Goal: Information Seeking & Learning: Check status

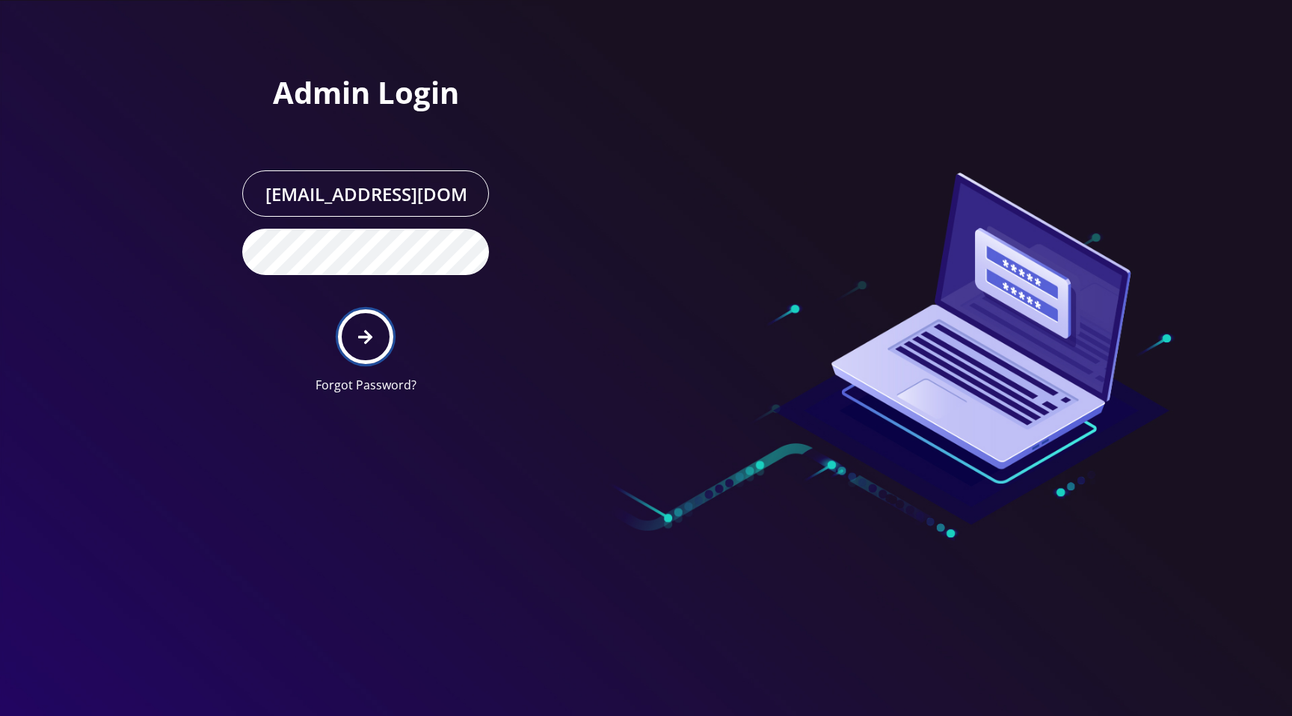
click at [372, 327] on button "submit" at bounding box center [365, 337] width 55 height 55
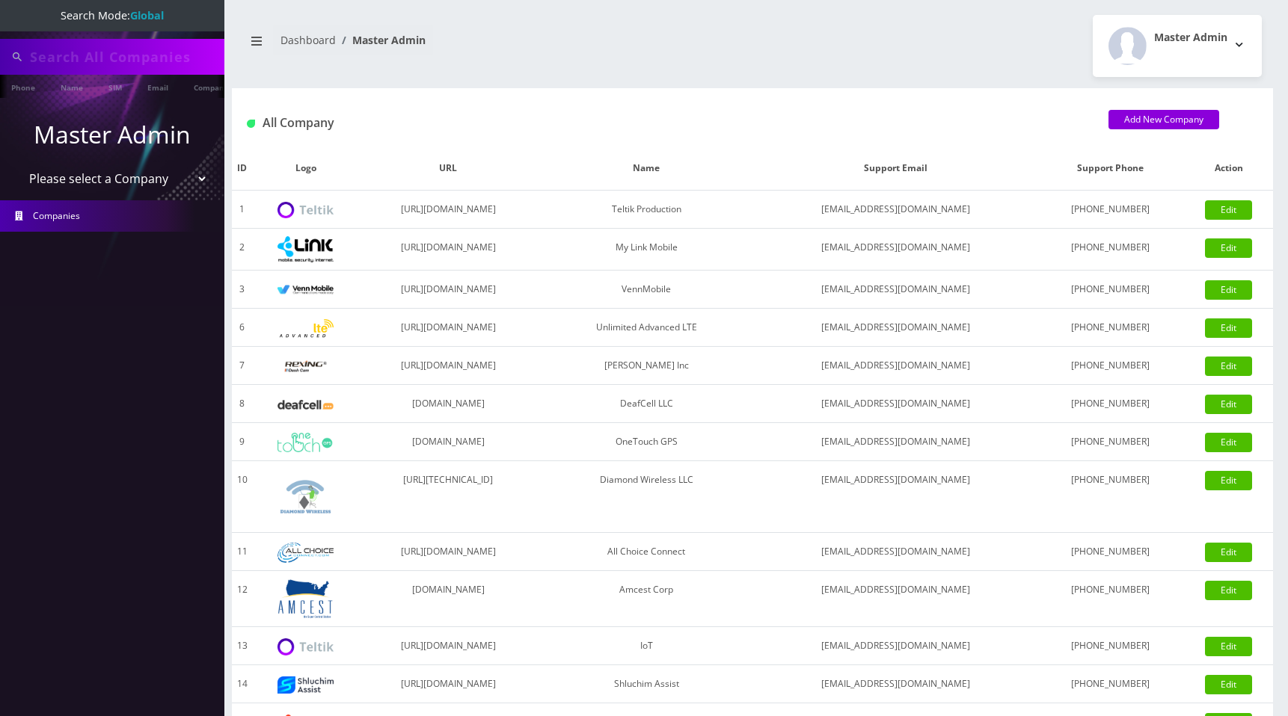
type input "123123"
click at [138, 180] on select "Please select a Company Teltik Production My Link Mobile VennMobile Unlimited A…" at bounding box center [112, 180] width 191 height 28
select select "13"
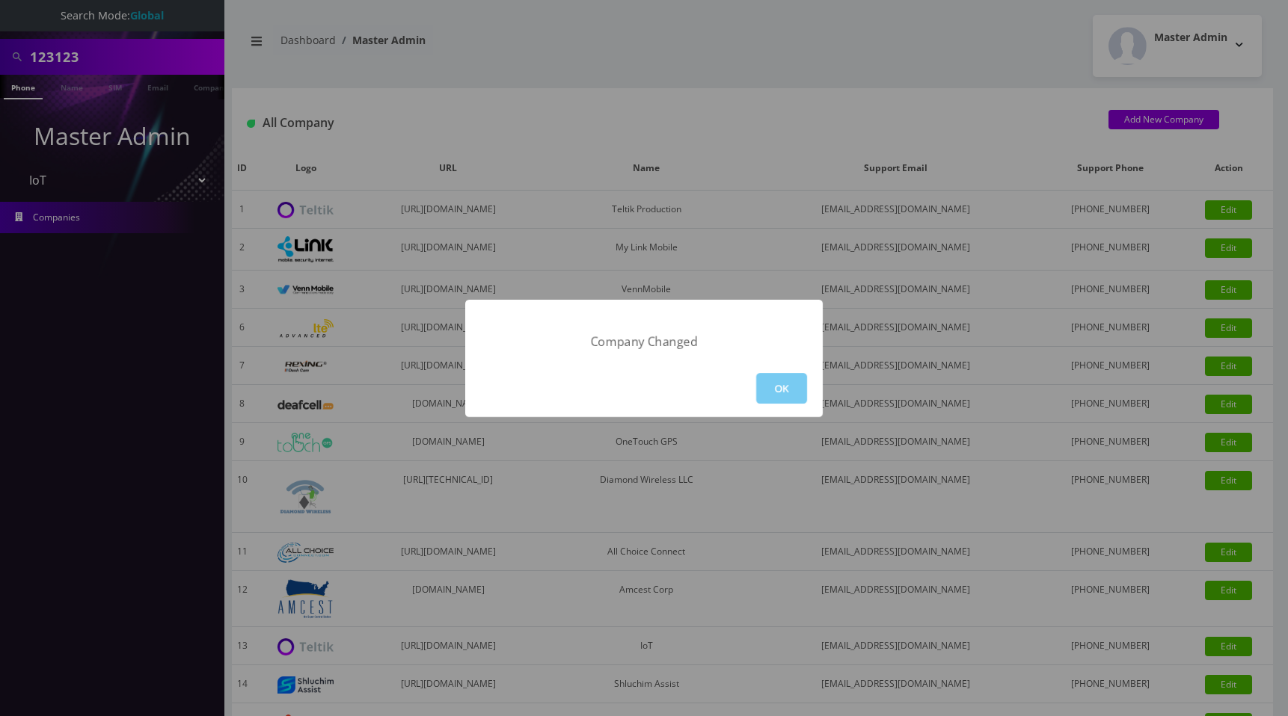
click at [782, 390] on button "OK" at bounding box center [781, 388] width 51 height 31
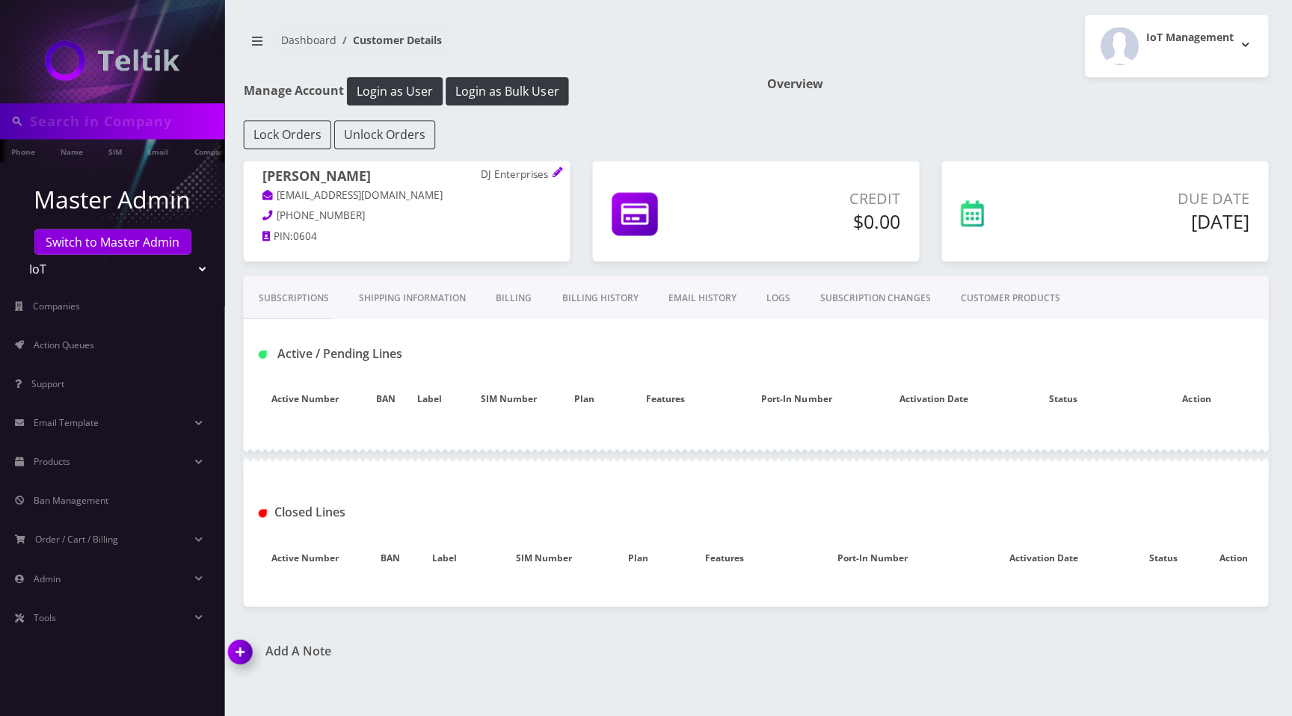
type input "123123"
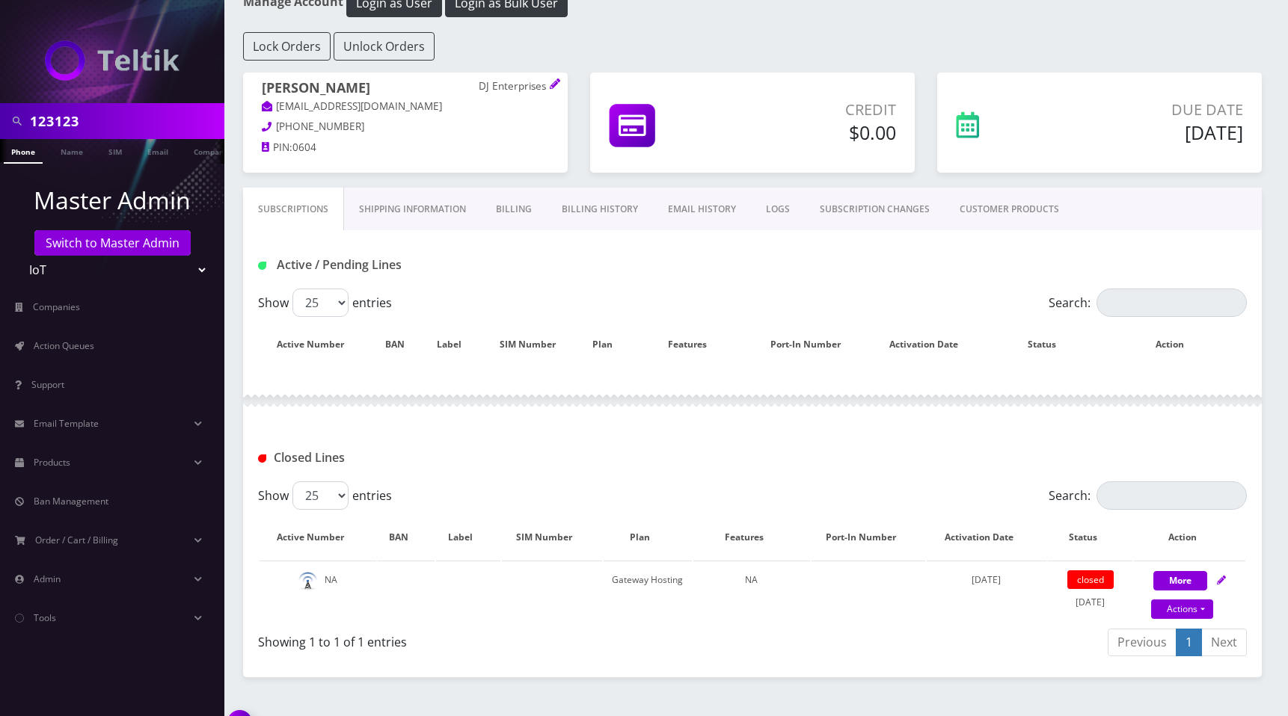
scroll to position [102, 0]
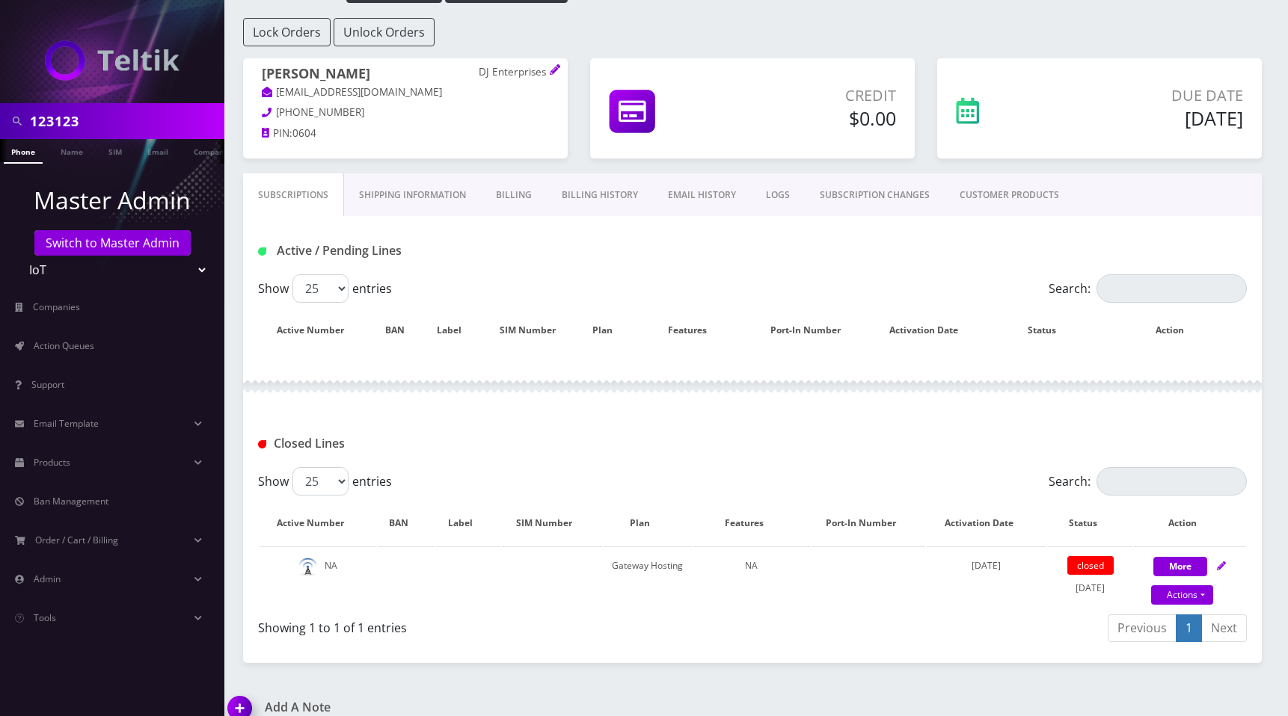
click at [731, 196] on link "EMAIL HISTORY" at bounding box center [702, 194] width 98 height 43
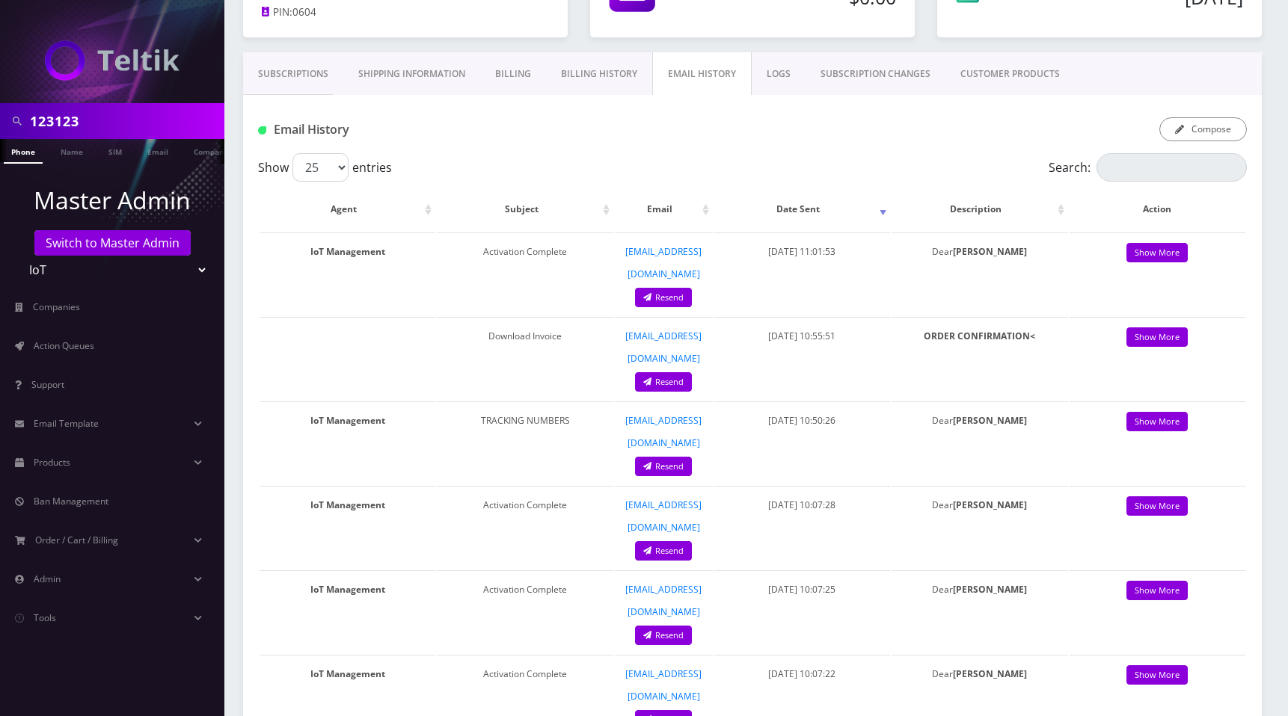
scroll to position [239, 0]
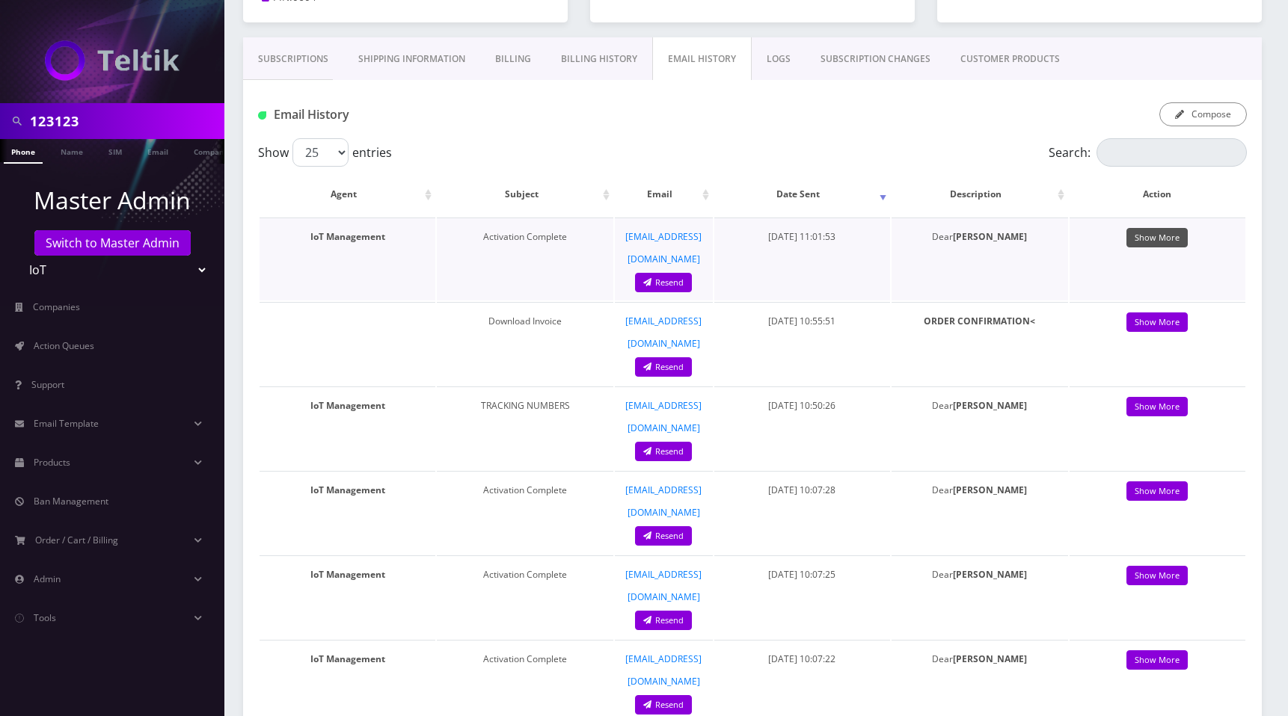
click at [1160, 237] on link "Show More" at bounding box center [1156, 238] width 61 height 20
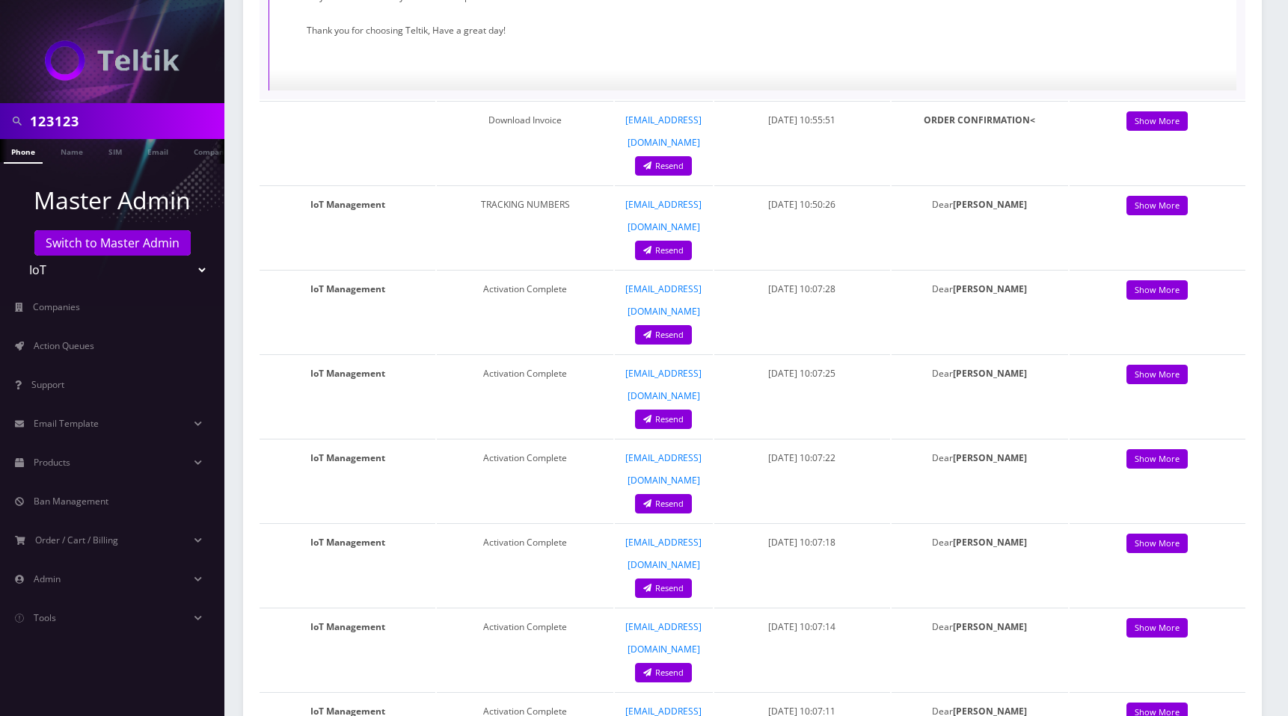
scroll to position [912, 0]
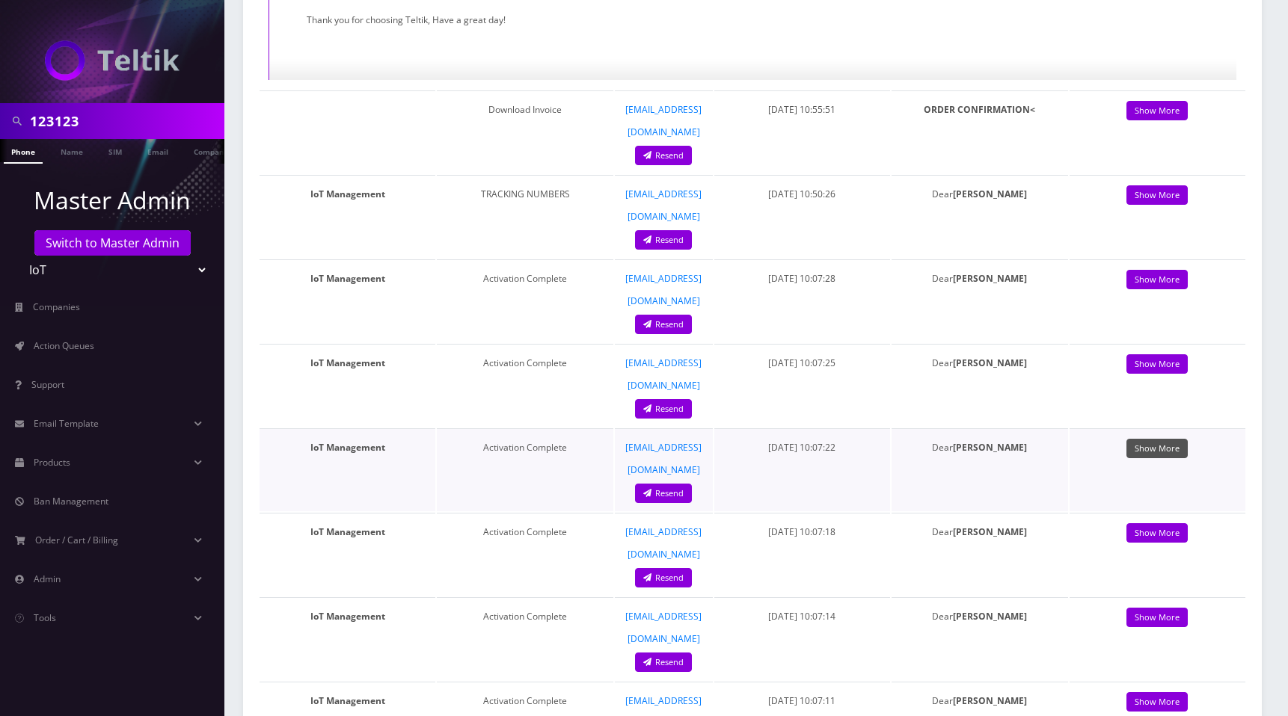
click at [1167, 439] on link "Show More" at bounding box center [1156, 449] width 61 height 20
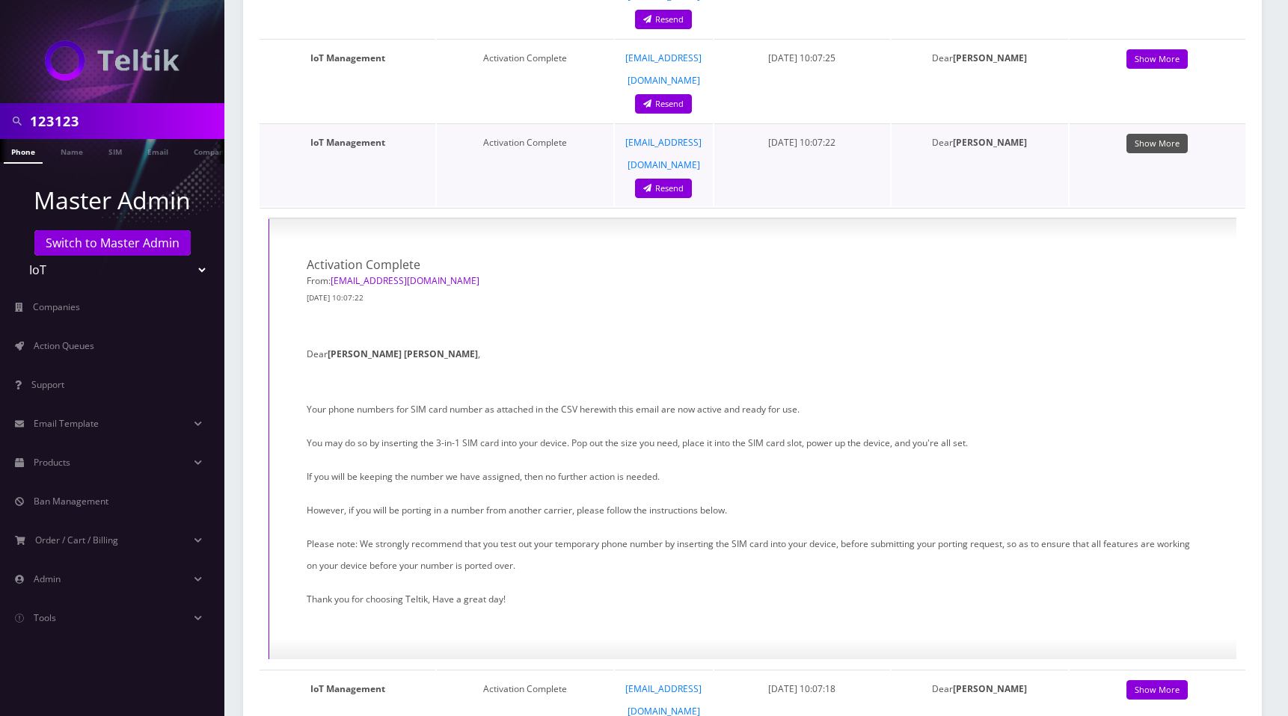
scroll to position [1220, 0]
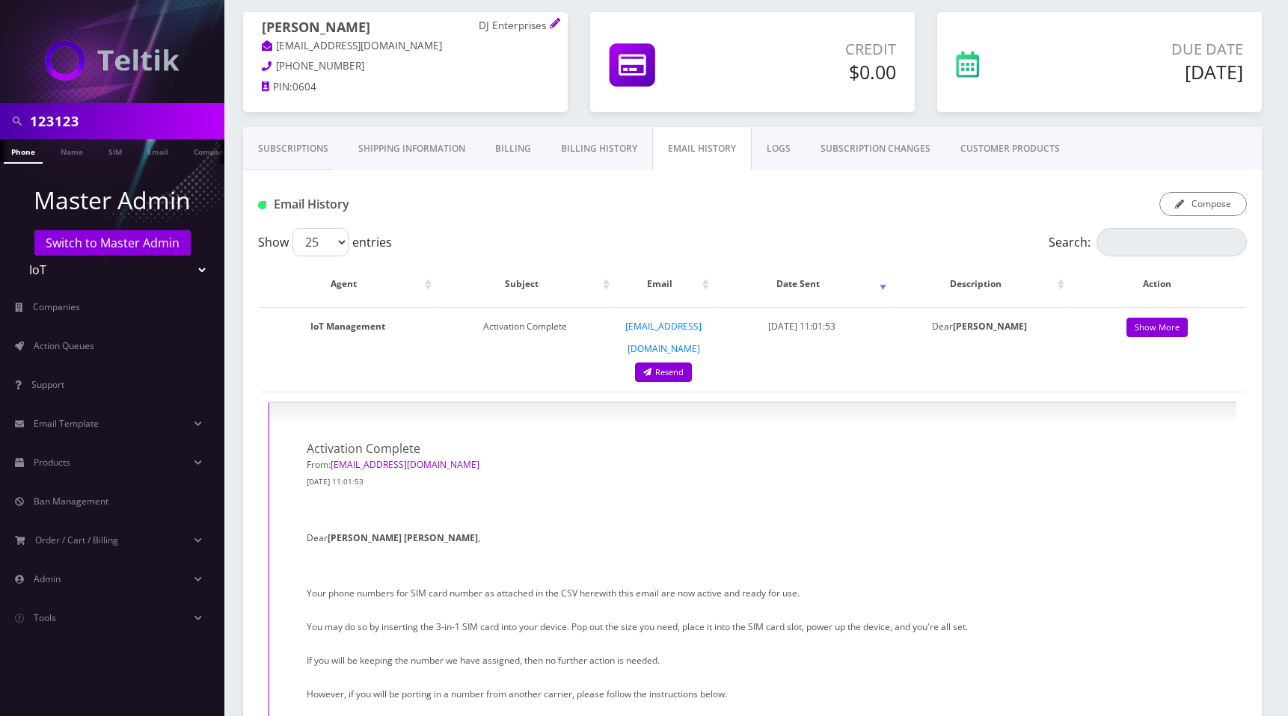
scroll to position [0, 0]
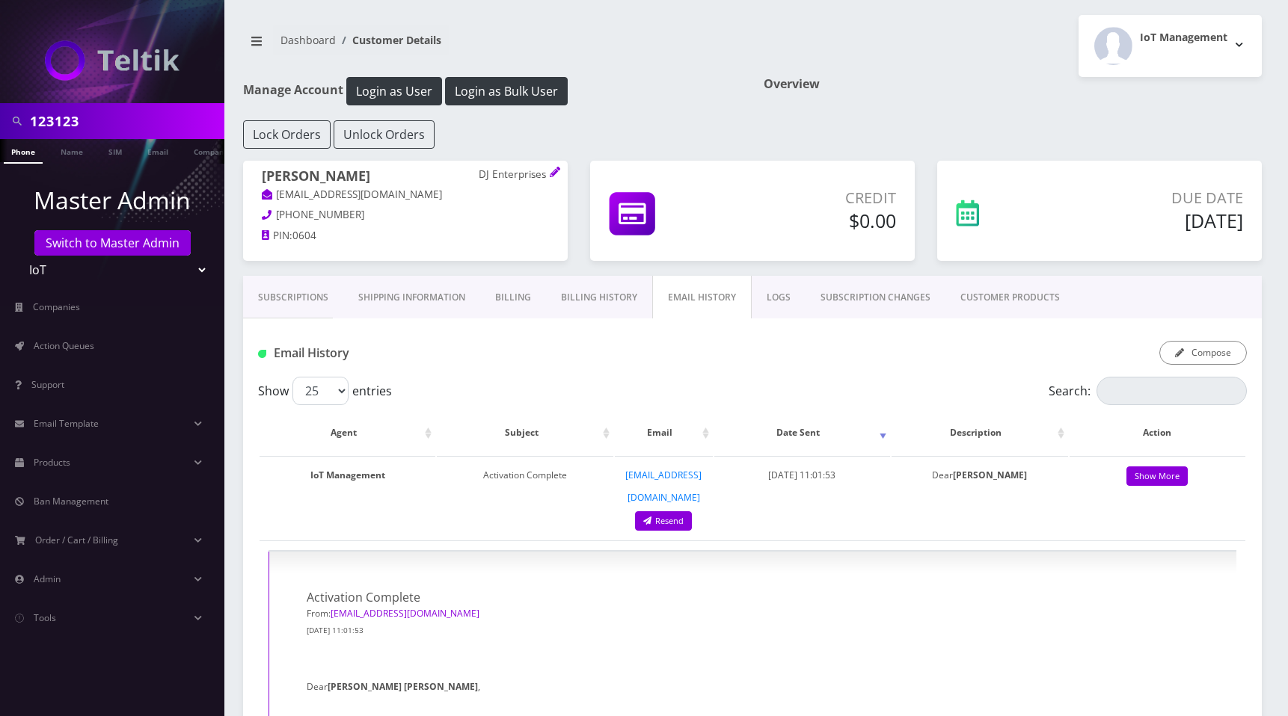
click at [913, 65] on div "IoT Management Logout" at bounding box center [1012, 46] width 520 height 62
click at [949, 63] on div "IoT Management Logout" at bounding box center [1012, 46] width 520 height 62
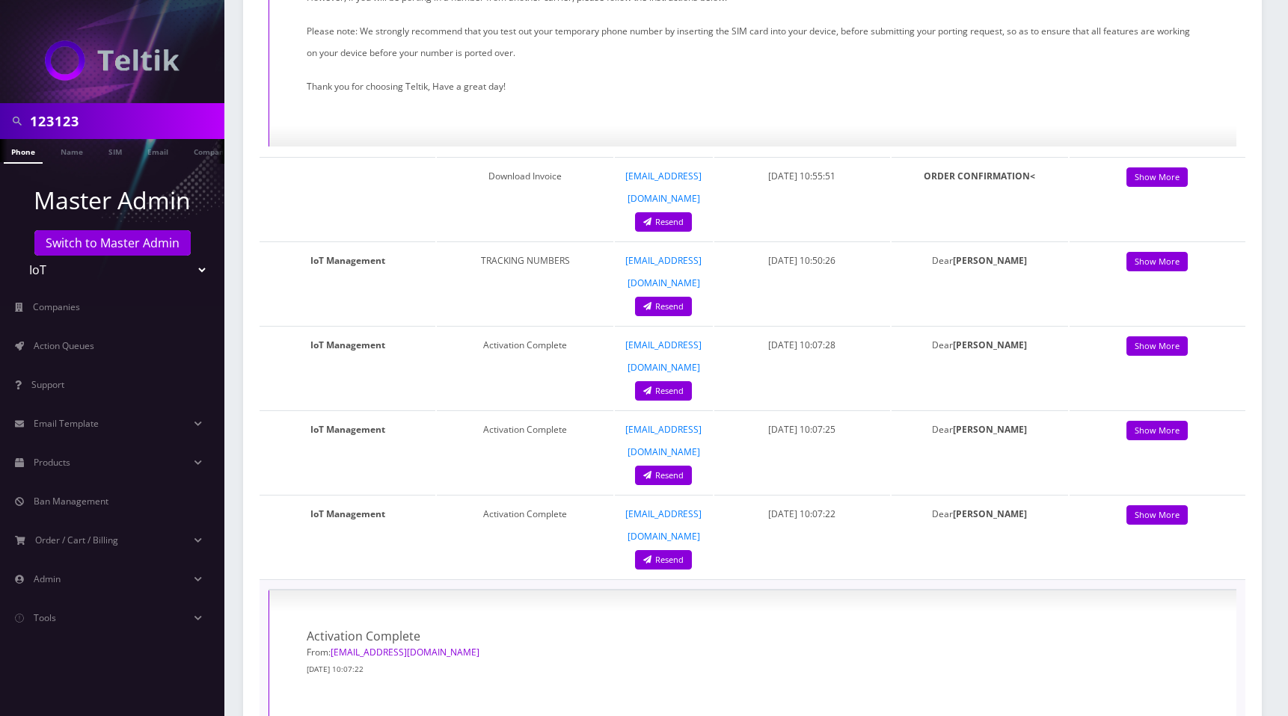
scroll to position [833, 0]
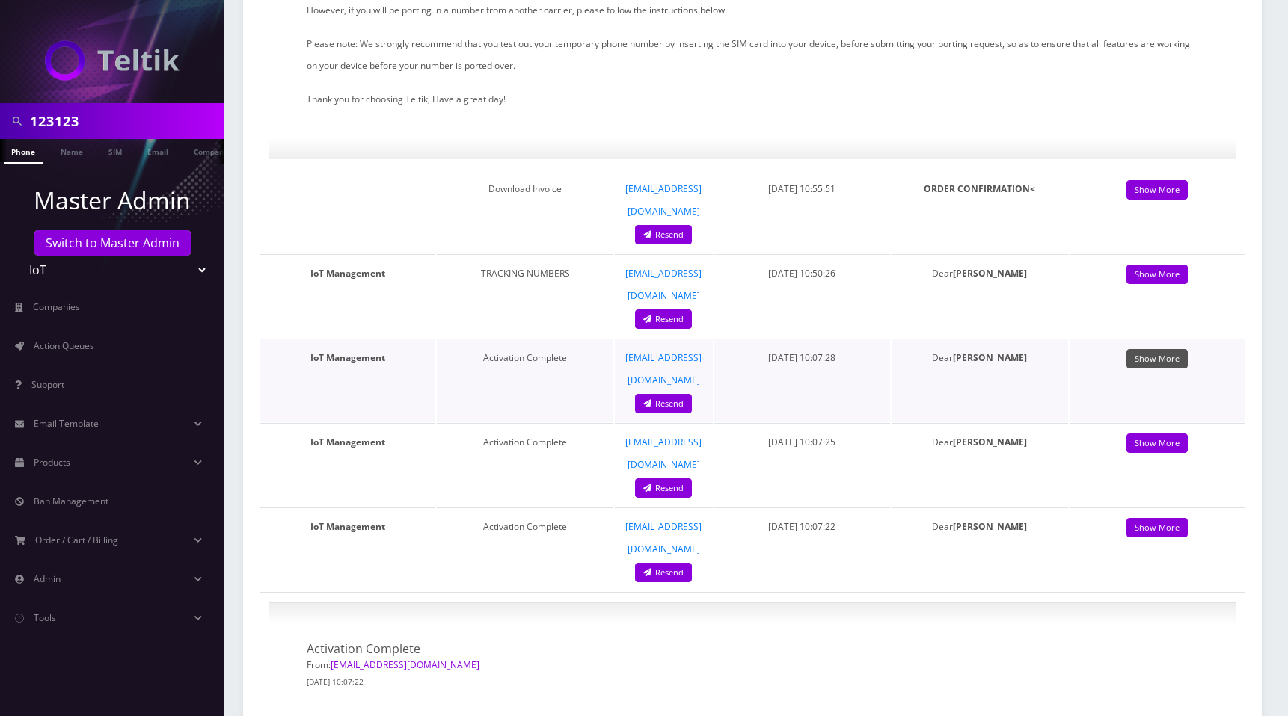
click at [1173, 349] on link "Show More" at bounding box center [1156, 359] width 61 height 20
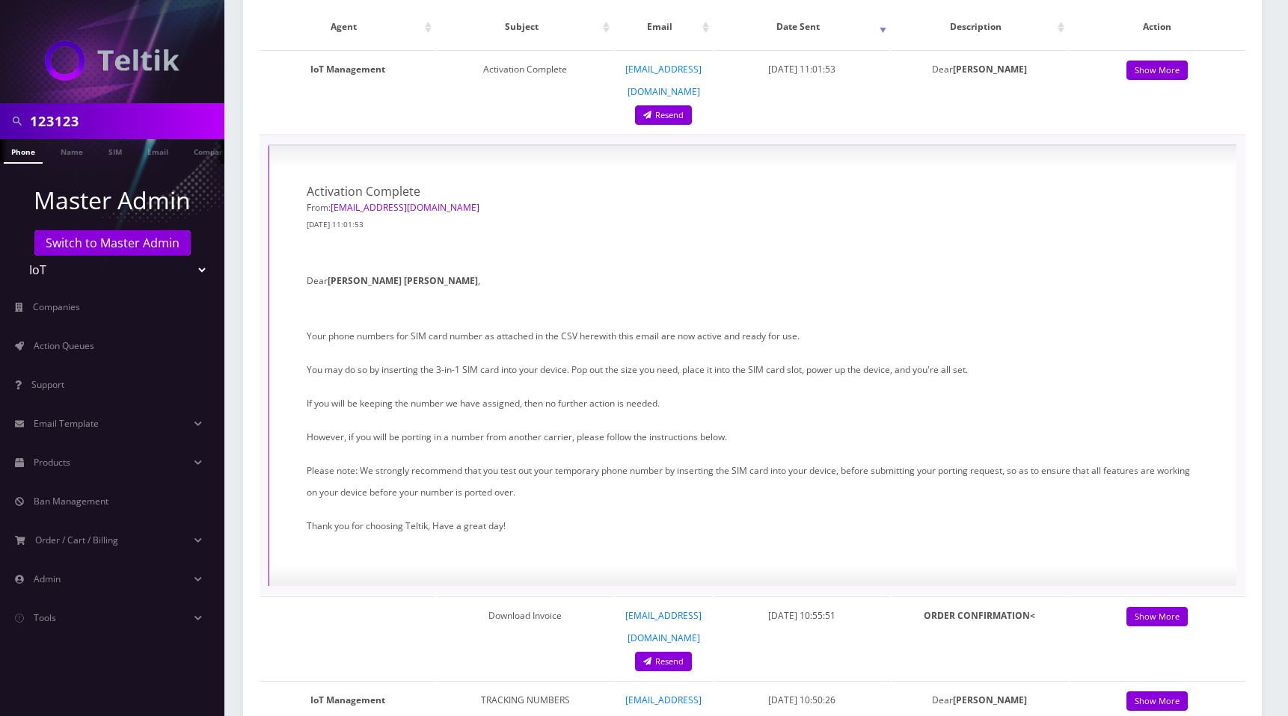
scroll to position [201, 0]
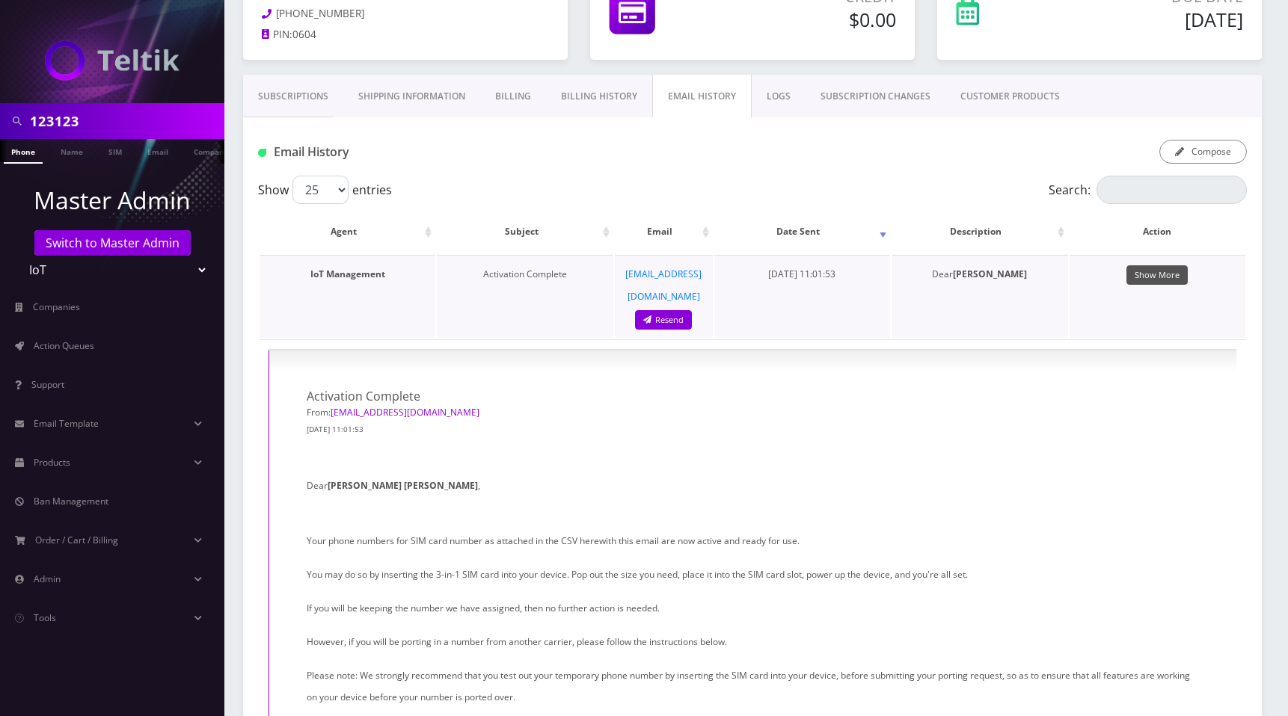
click at [1168, 274] on link "Show More" at bounding box center [1156, 275] width 61 height 20
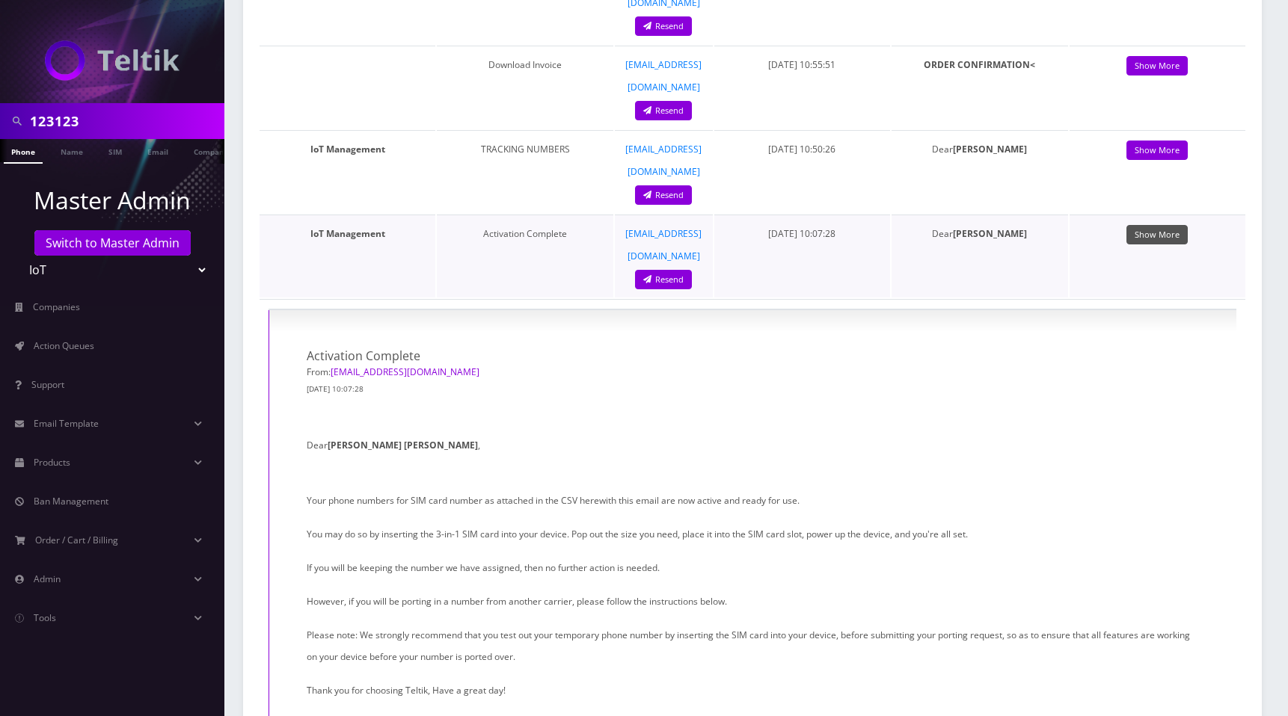
scroll to position [494, 0]
click at [1162, 226] on link "Show More" at bounding box center [1156, 236] width 61 height 20
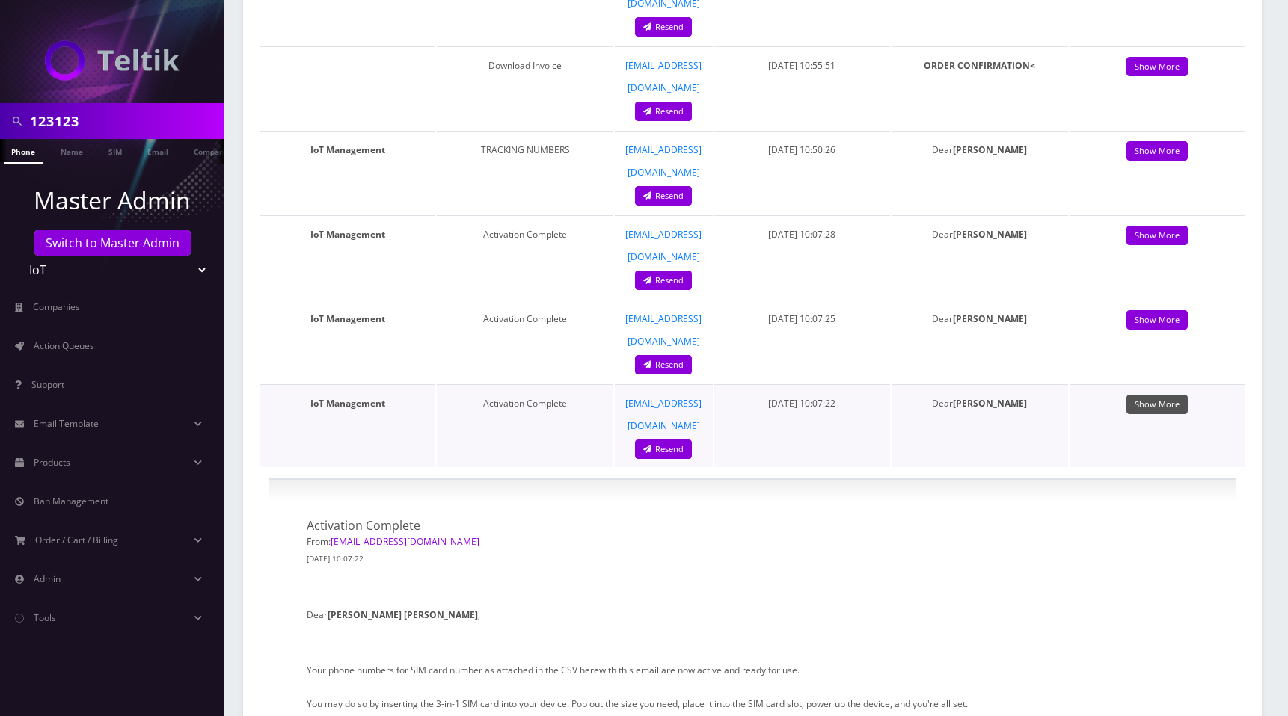
click at [1161, 395] on link "Show More" at bounding box center [1156, 405] width 61 height 20
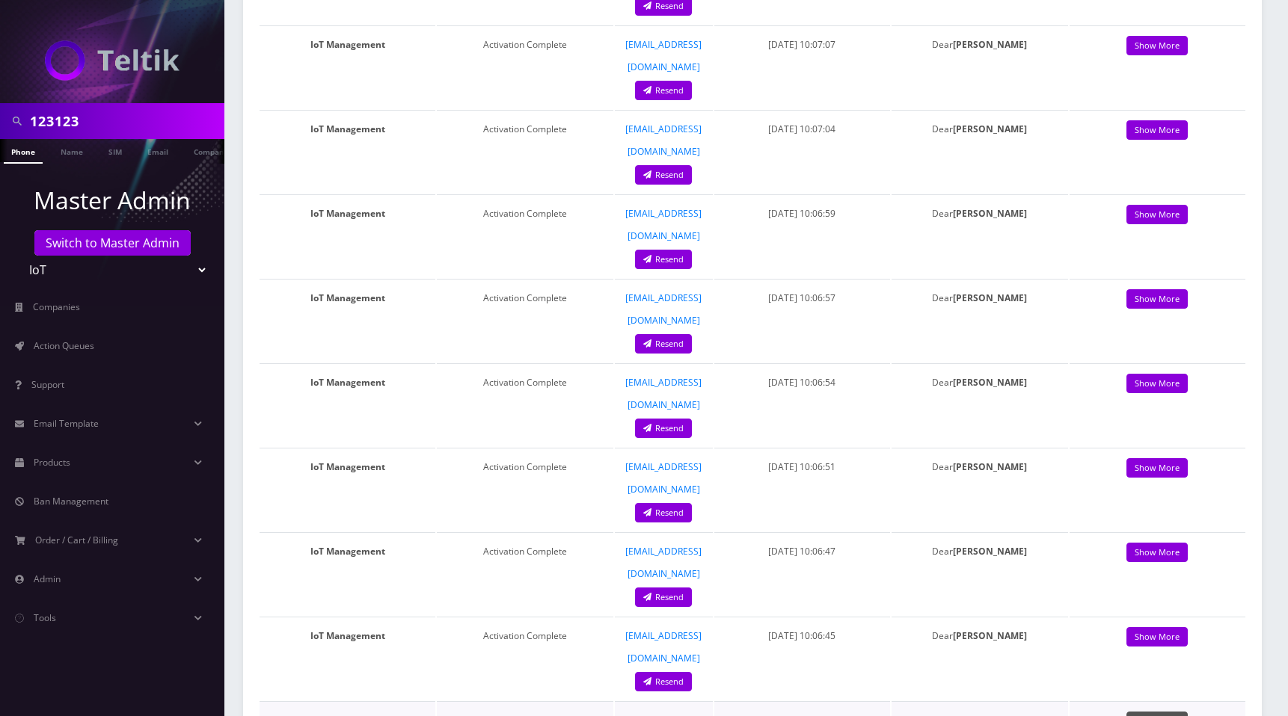
scroll to position [1419, 0]
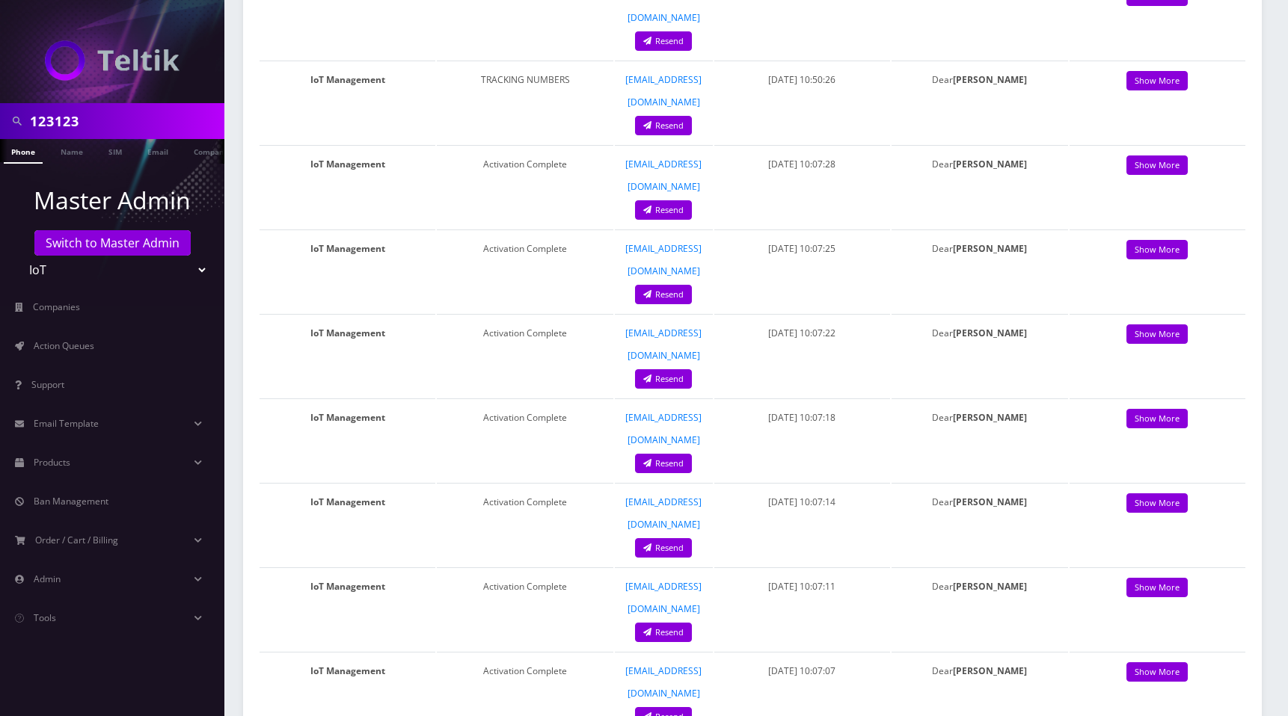
scroll to position [0, 0]
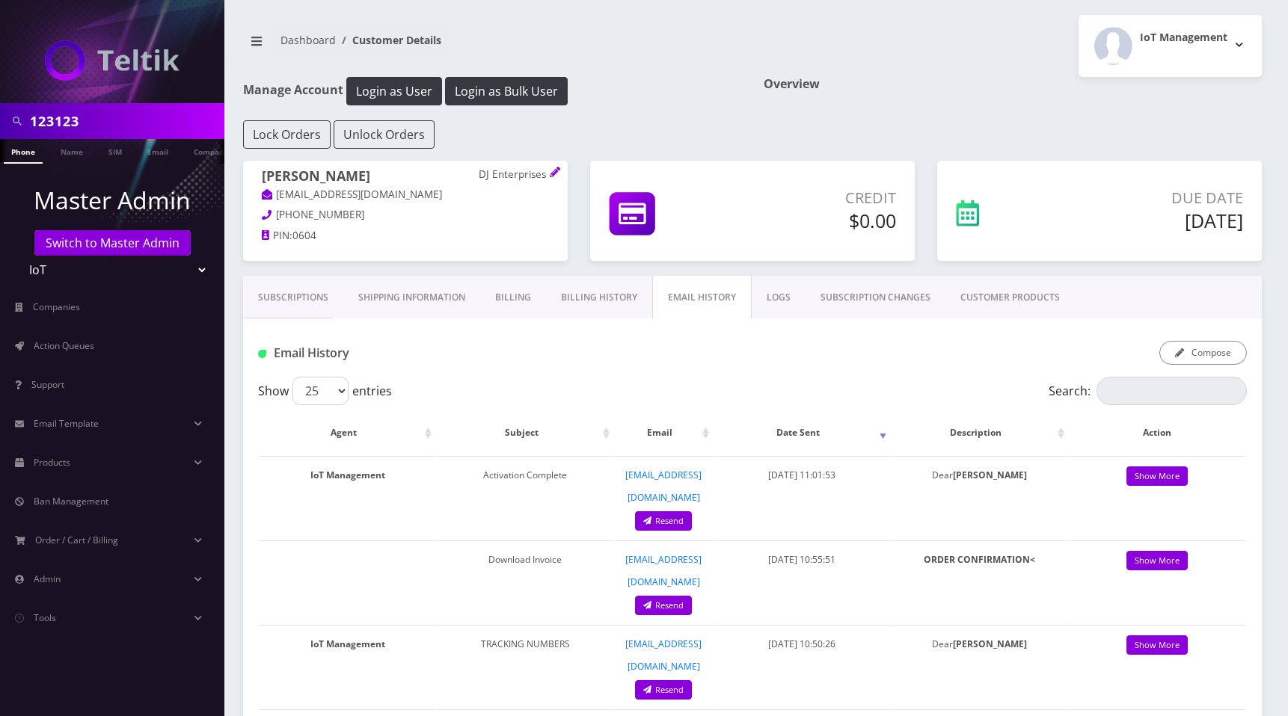
click at [894, 107] on div "Overview" at bounding box center [1012, 98] width 520 height 43
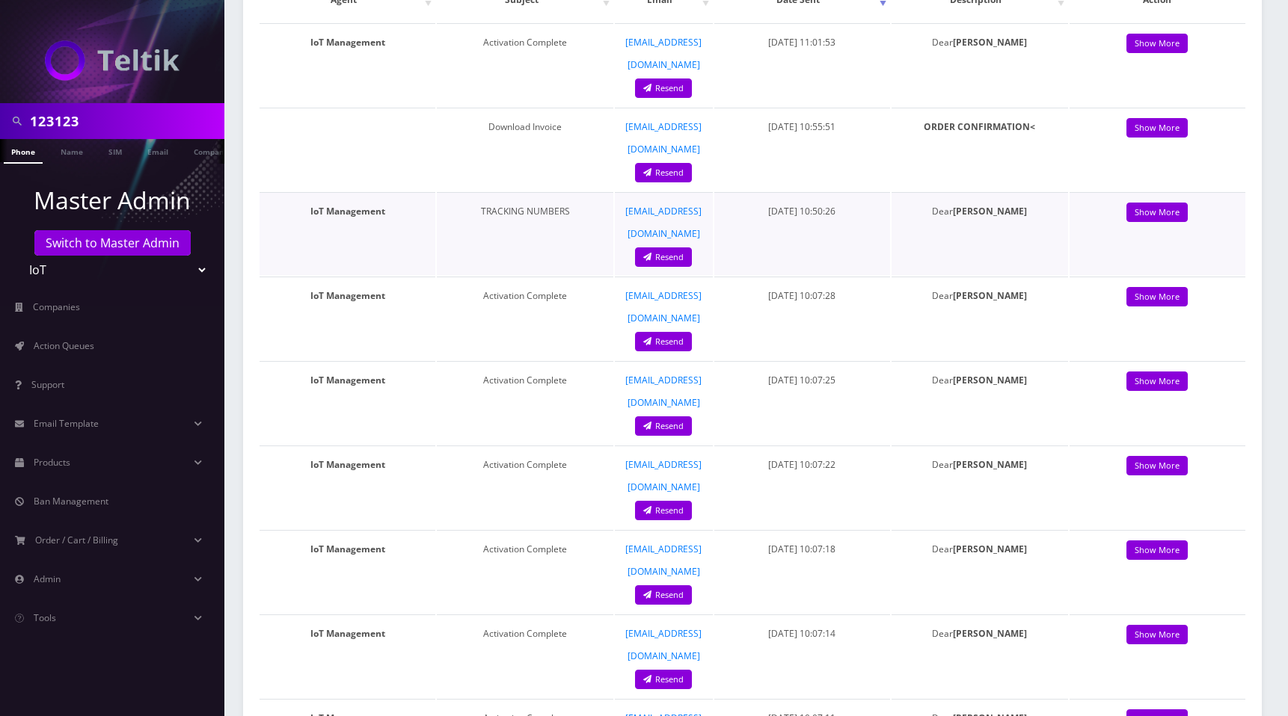
scroll to position [440, 0]
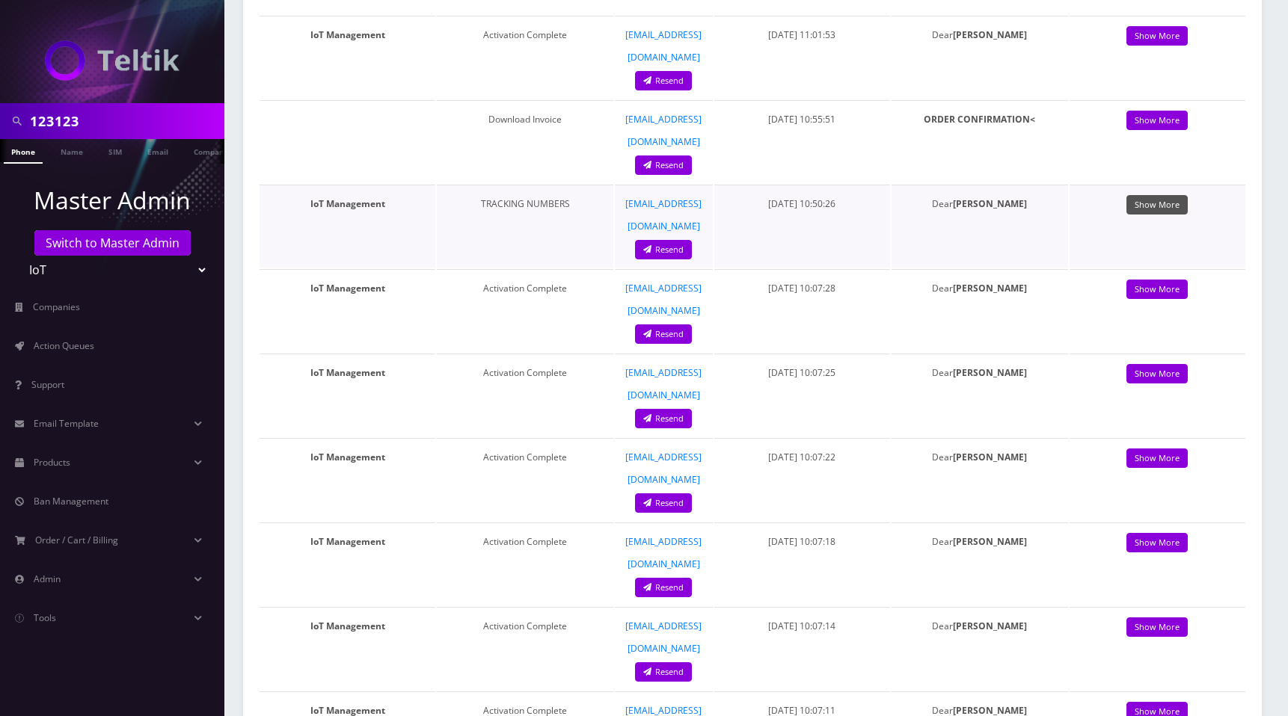
click at [1174, 195] on link "Show More" at bounding box center [1156, 205] width 61 height 20
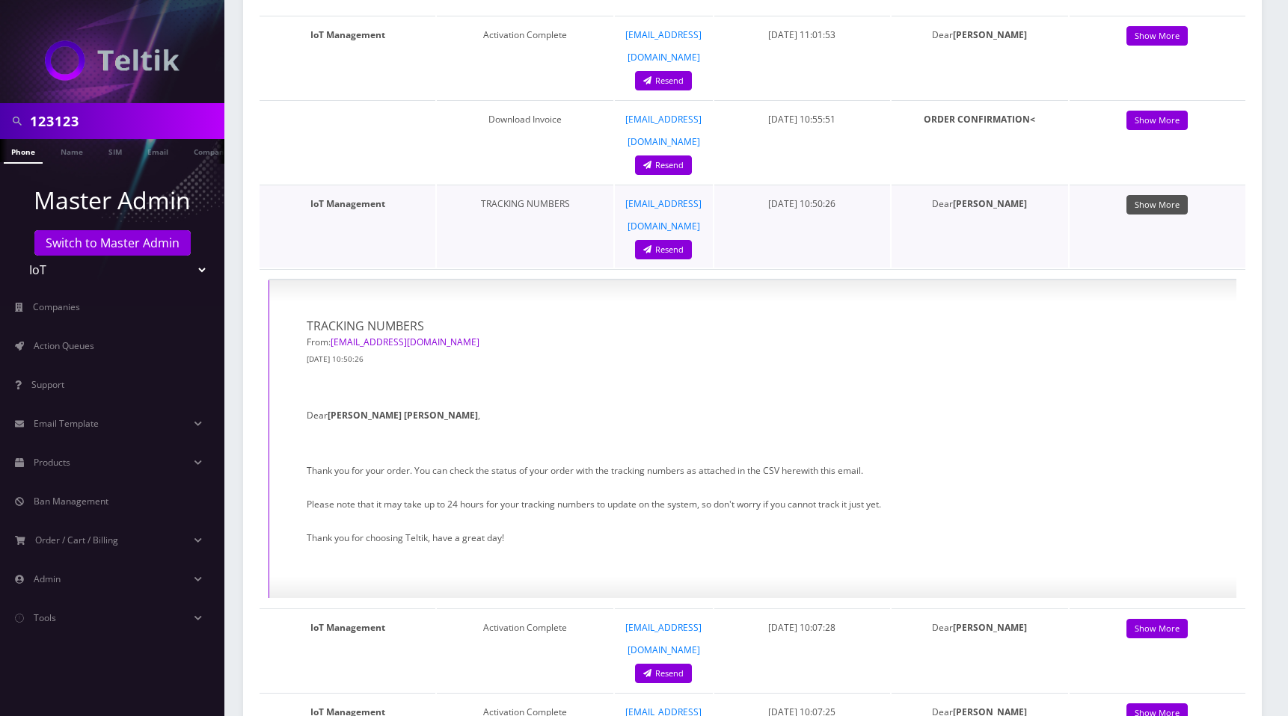
click at [1174, 195] on link "Show More" at bounding box center [1156, 205] width 61 height 20
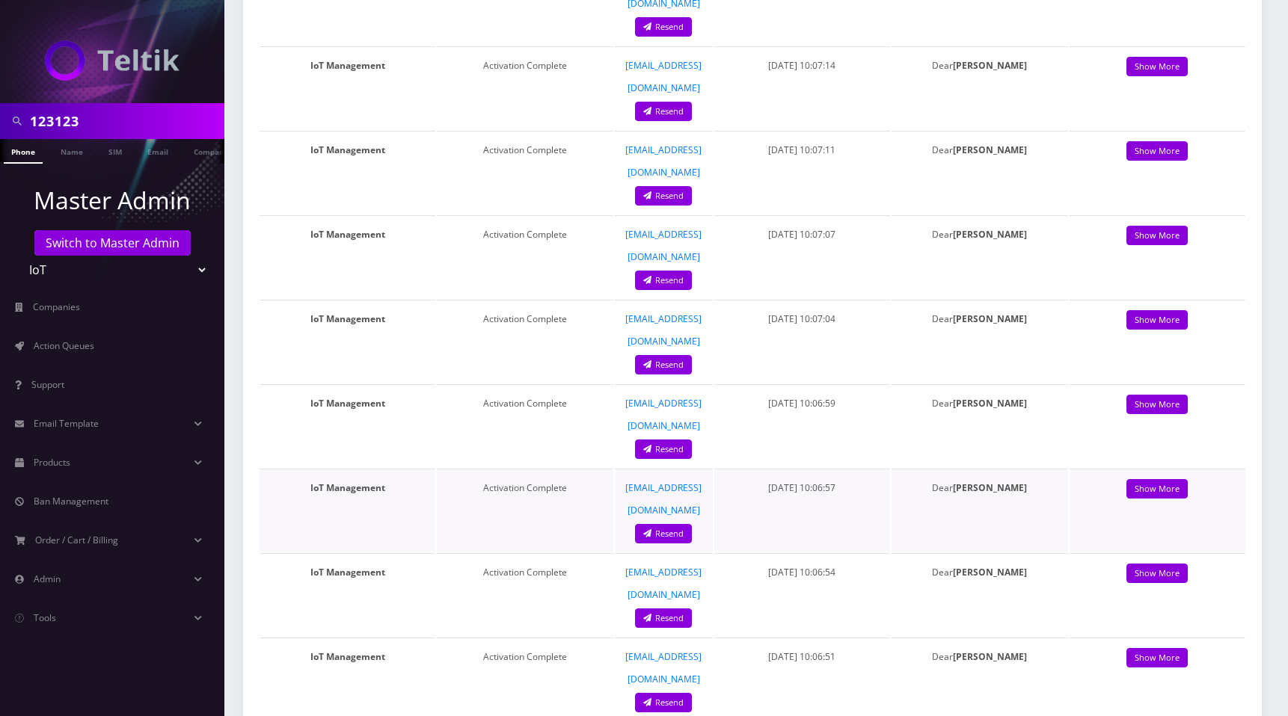
scroll to position [0, 0]
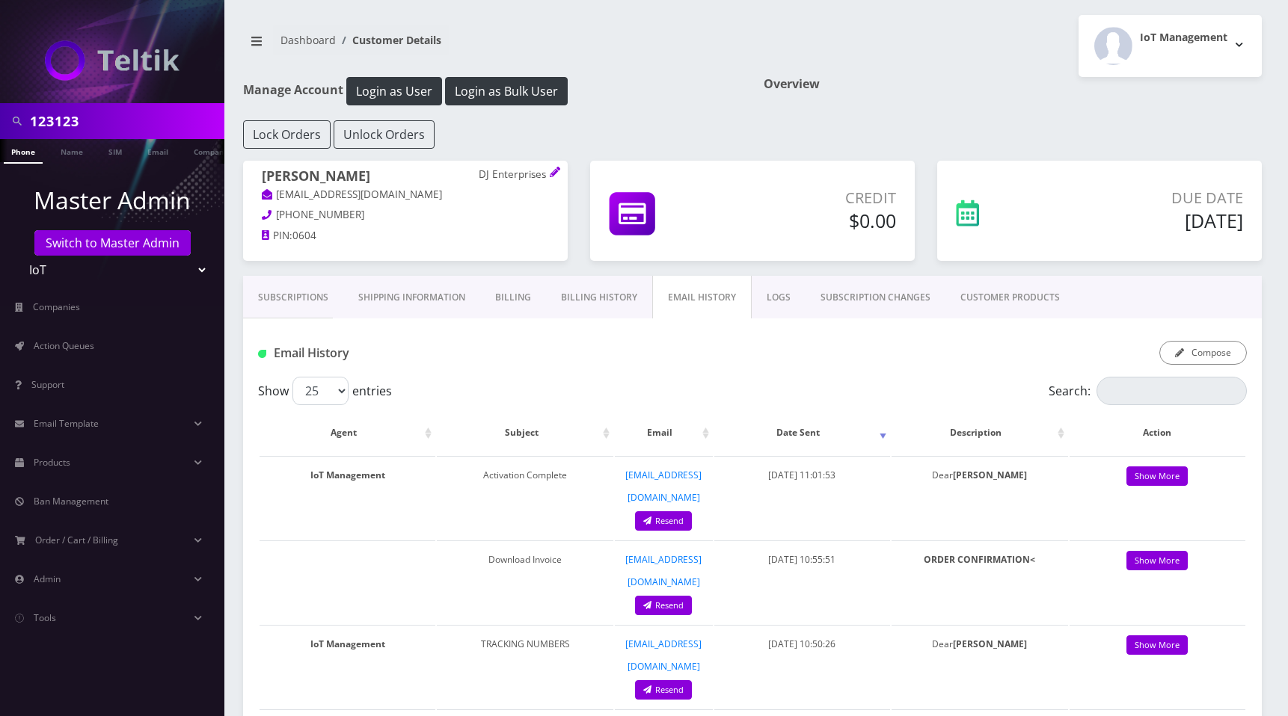
click at [901, 61] on div "IoT Management Logout" at bounding box center [1012, 46] width 520 height 62
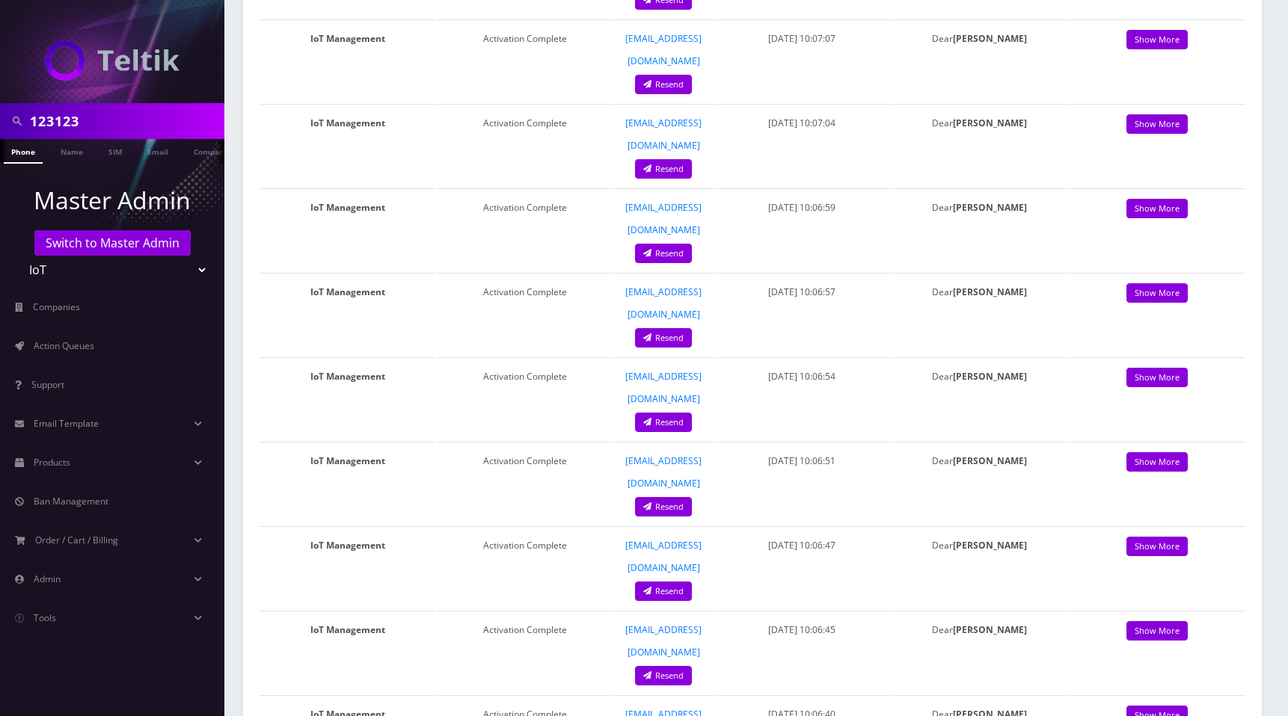
scroll to position [1208, 0]
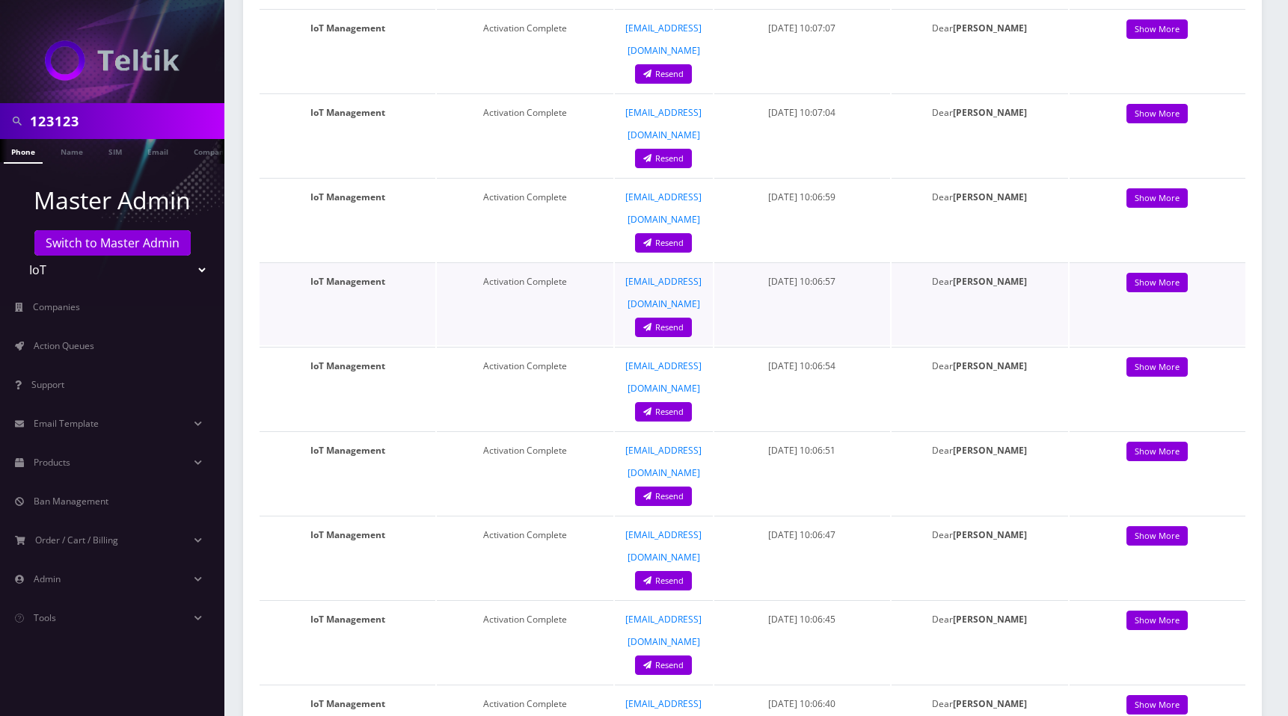
click at [915, 271] on p "Dear Devesh" at bounding box center [979, 282] width 161 height 22
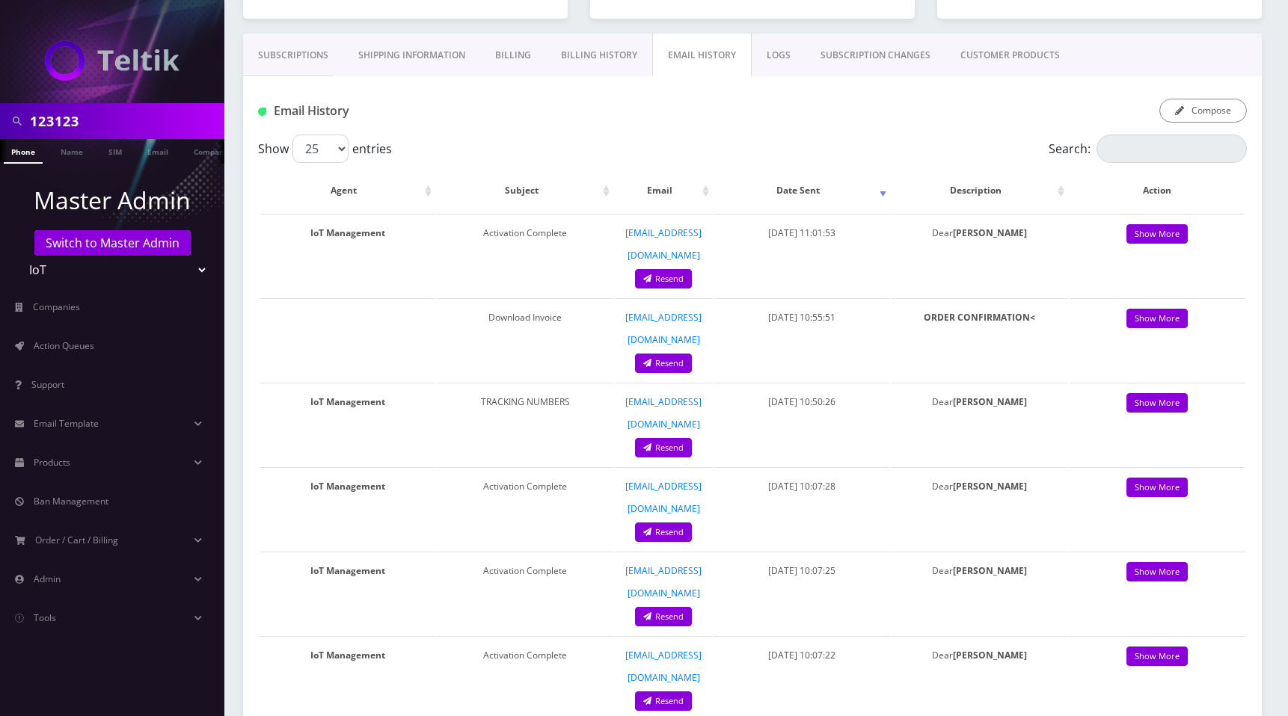
scroll to position [0, 0]
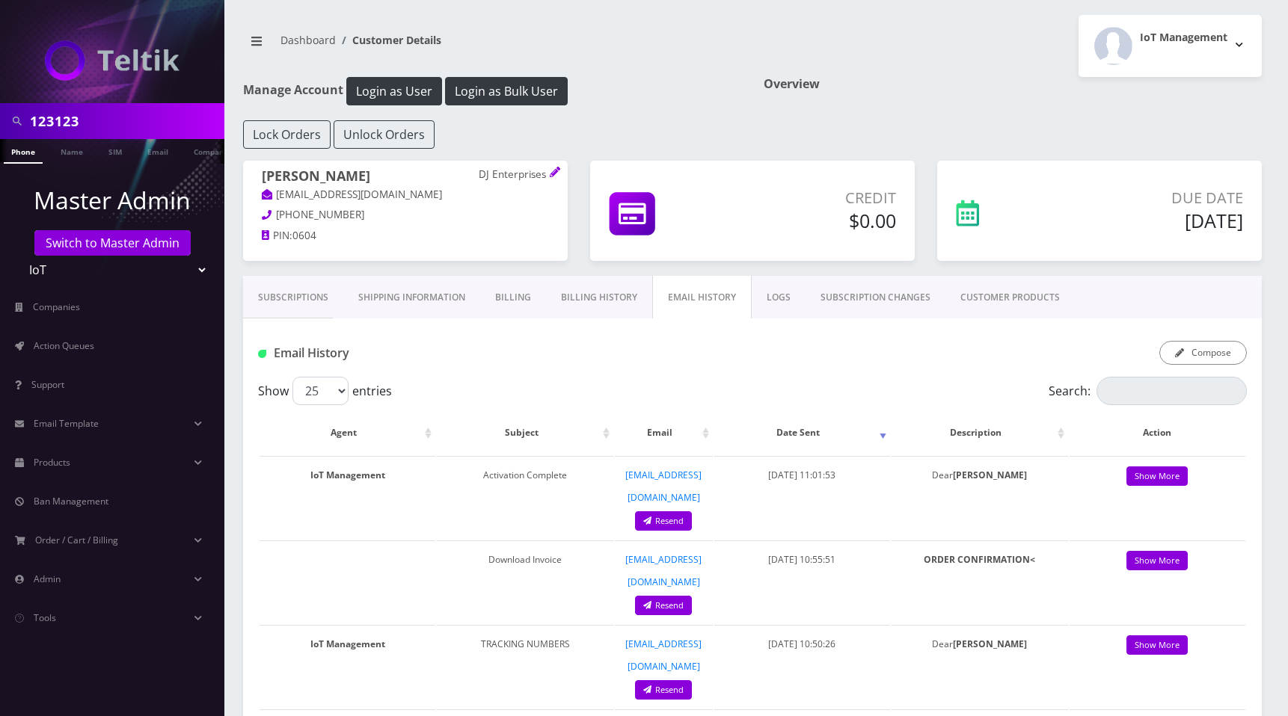
click at [941, 57] on div "IoT Management Logout" at bounding box center [1012, 46] width 520 height 62
click at [936, 67] on div "IoT Management Logout" at bounding box center [1012, 46] width 520 height 62
